Goal: Find specific page/section

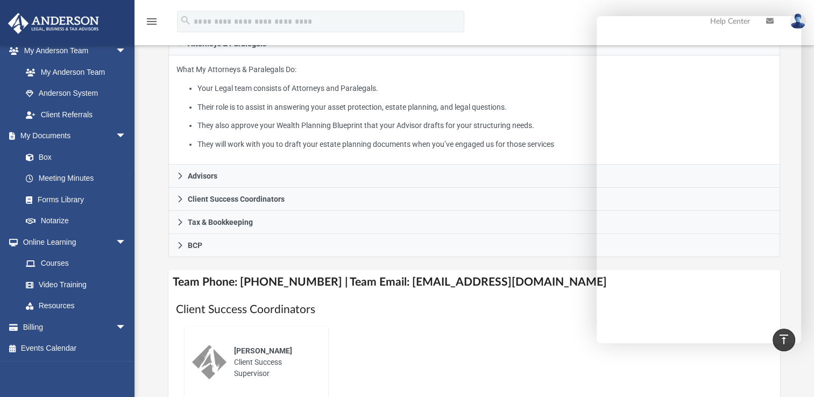
scroll to position [215, 0]
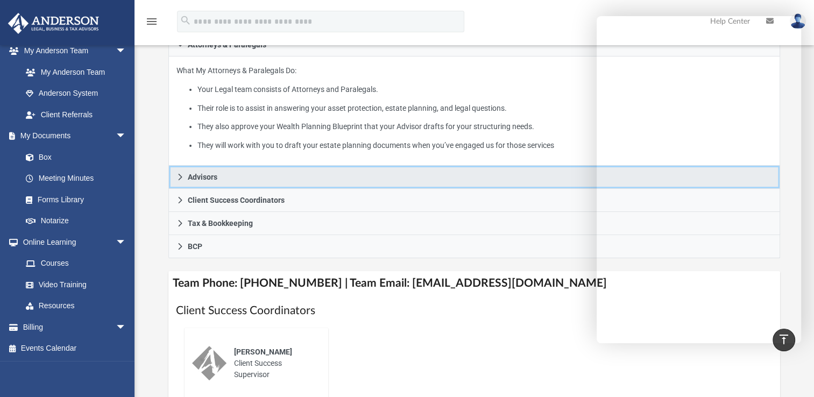
click at [179, 177] on icon at bounding box center [180, 177] width 8 height 8
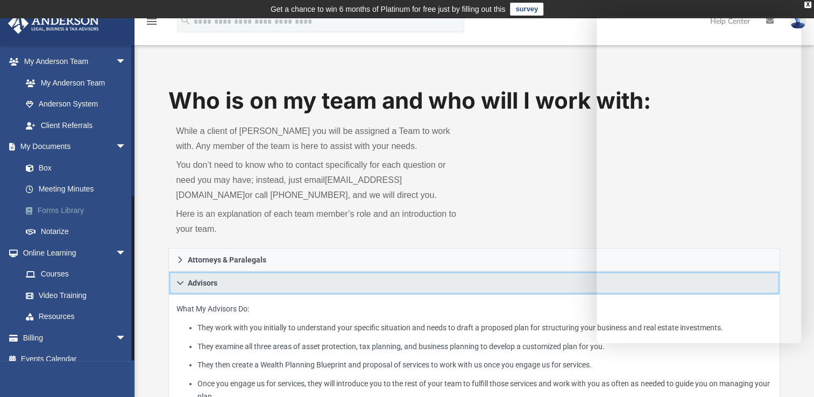
scroll to position [284, 0]
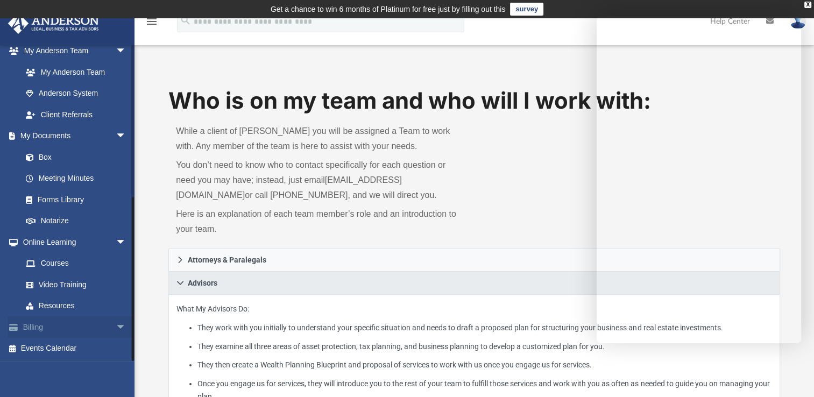
click at [61, 323] on link "Billing arrow_drop_down" at bounding box center [75, 327] width 135 height 22
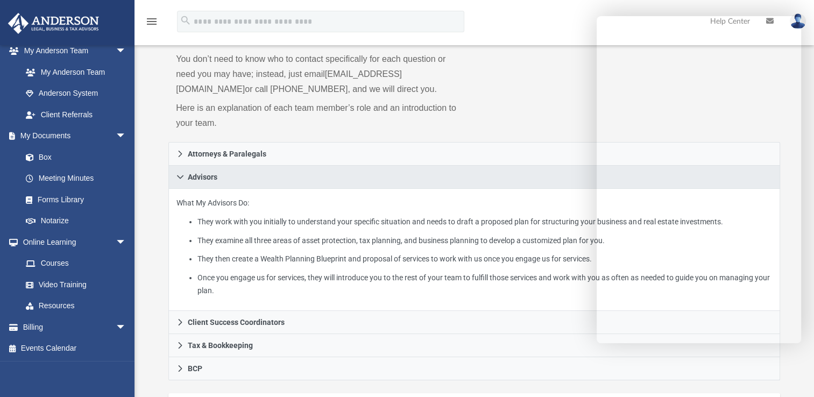
scroll to position [108, 0]
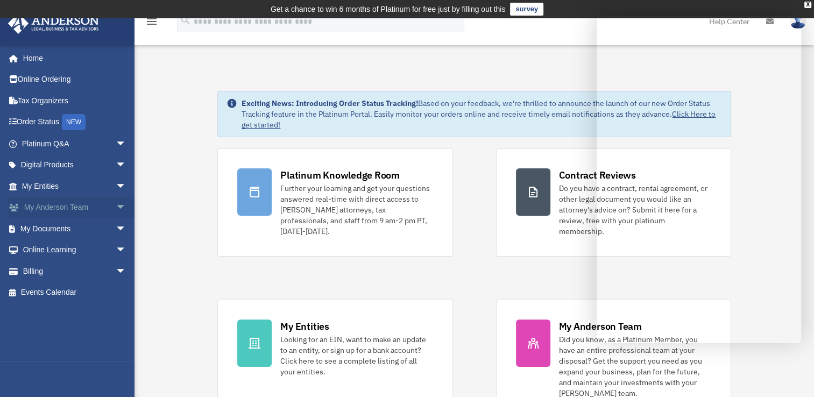
click at [89, 204] on link "My Anderson Team arrow_drop_down" at bounding box center [75, 208] width 135 height 22
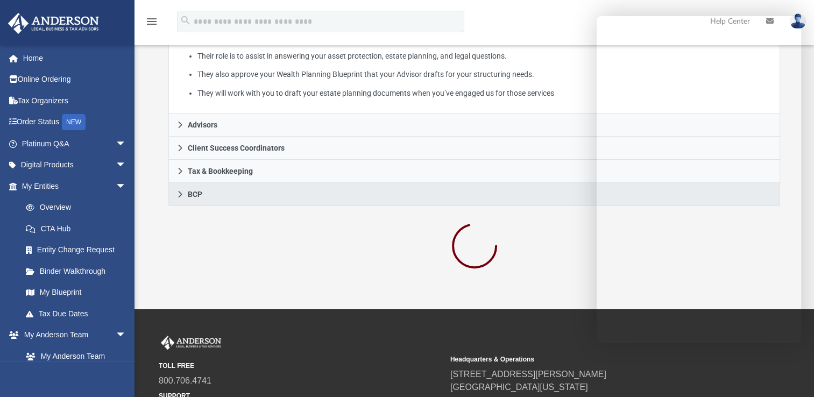
scroll to position [269, 0]
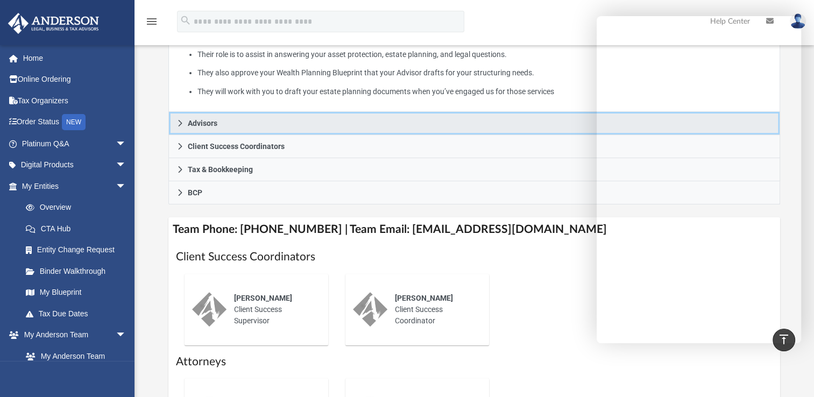
click at [174, 126] on link "Advisors" at bounding box center [473, 123] width 611 height 23
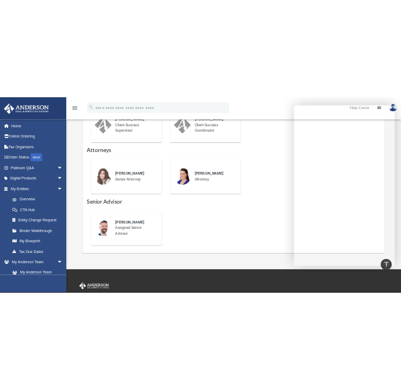
scroll to position [538, 0]
